Goal: Task Accomplishment & Management: Use online tool/utility

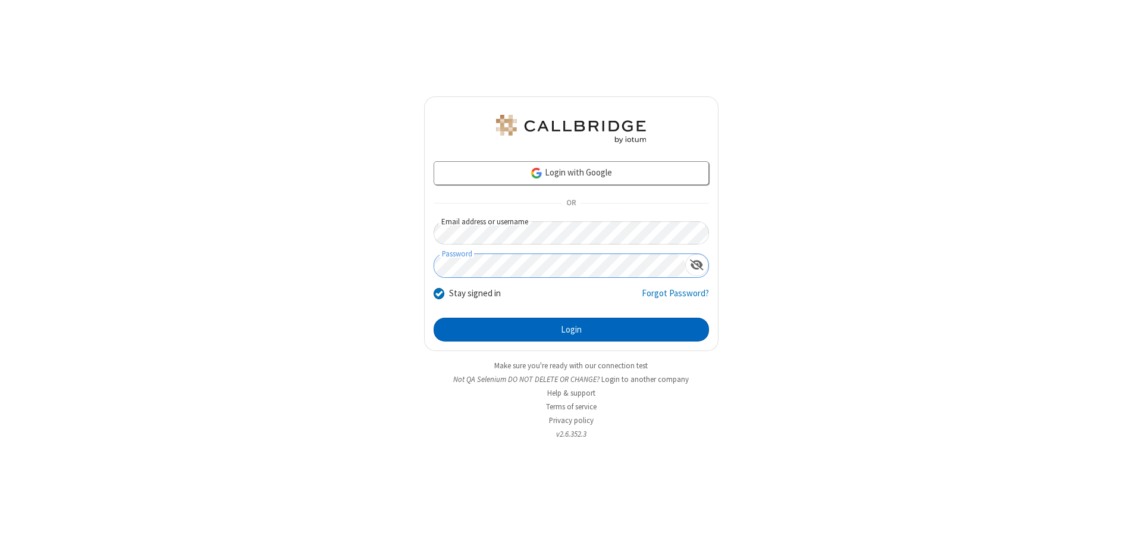
click at [571, 329] on button "Login" at bounding box center [570, 330] width 275 height 24
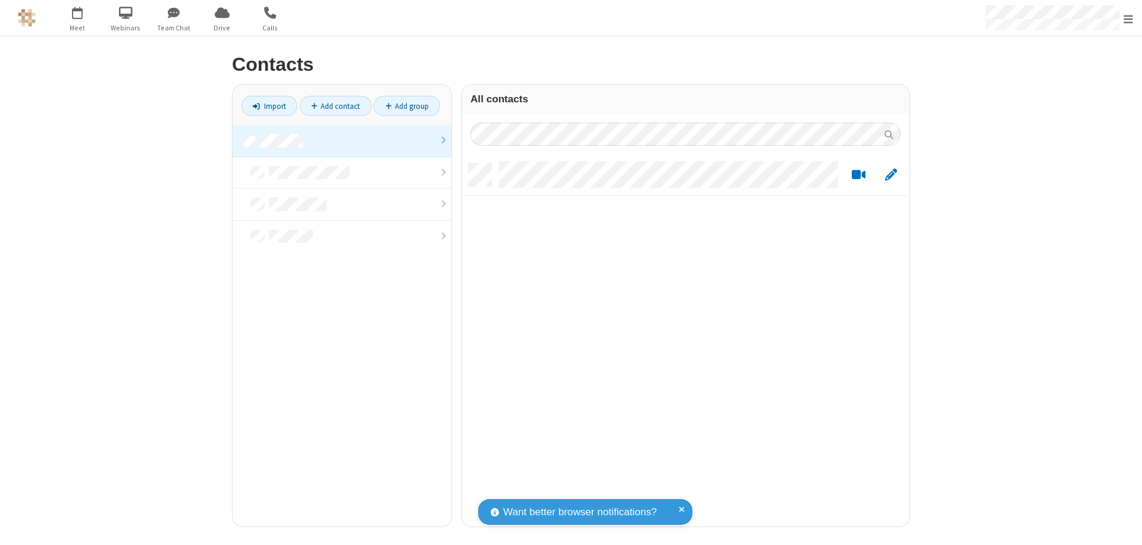
click at [342, 140] on link at bounding box center [341, 141] width 219 height 32
click at [269, 106] on link "Import" at bounding box center [269, 106] width 56 height 20
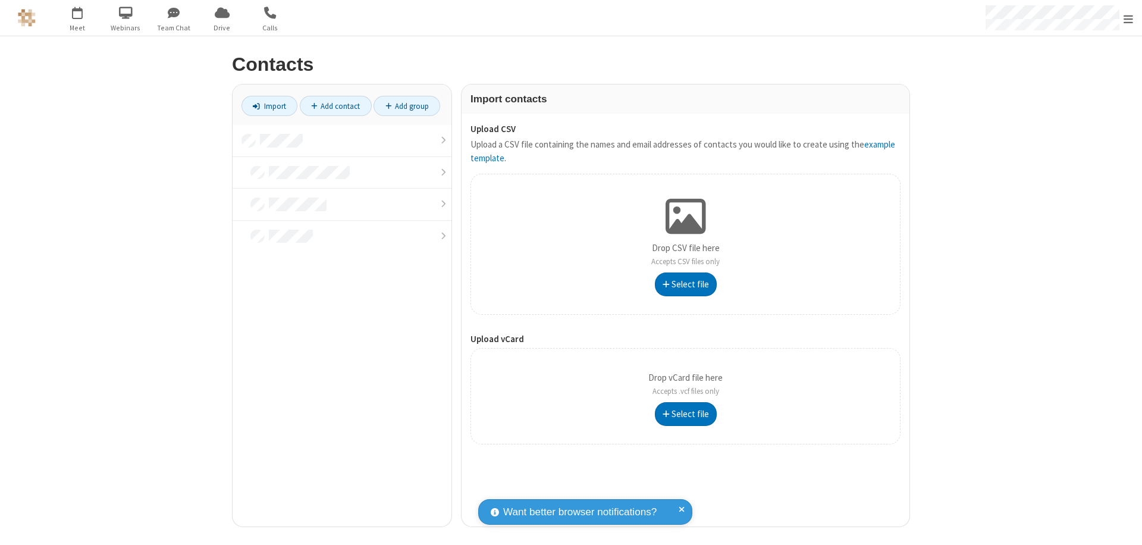
type input "C:\fakepath\excel_file.xlsx"
